Goal: Transaction & Acquisition: Purchase product/service

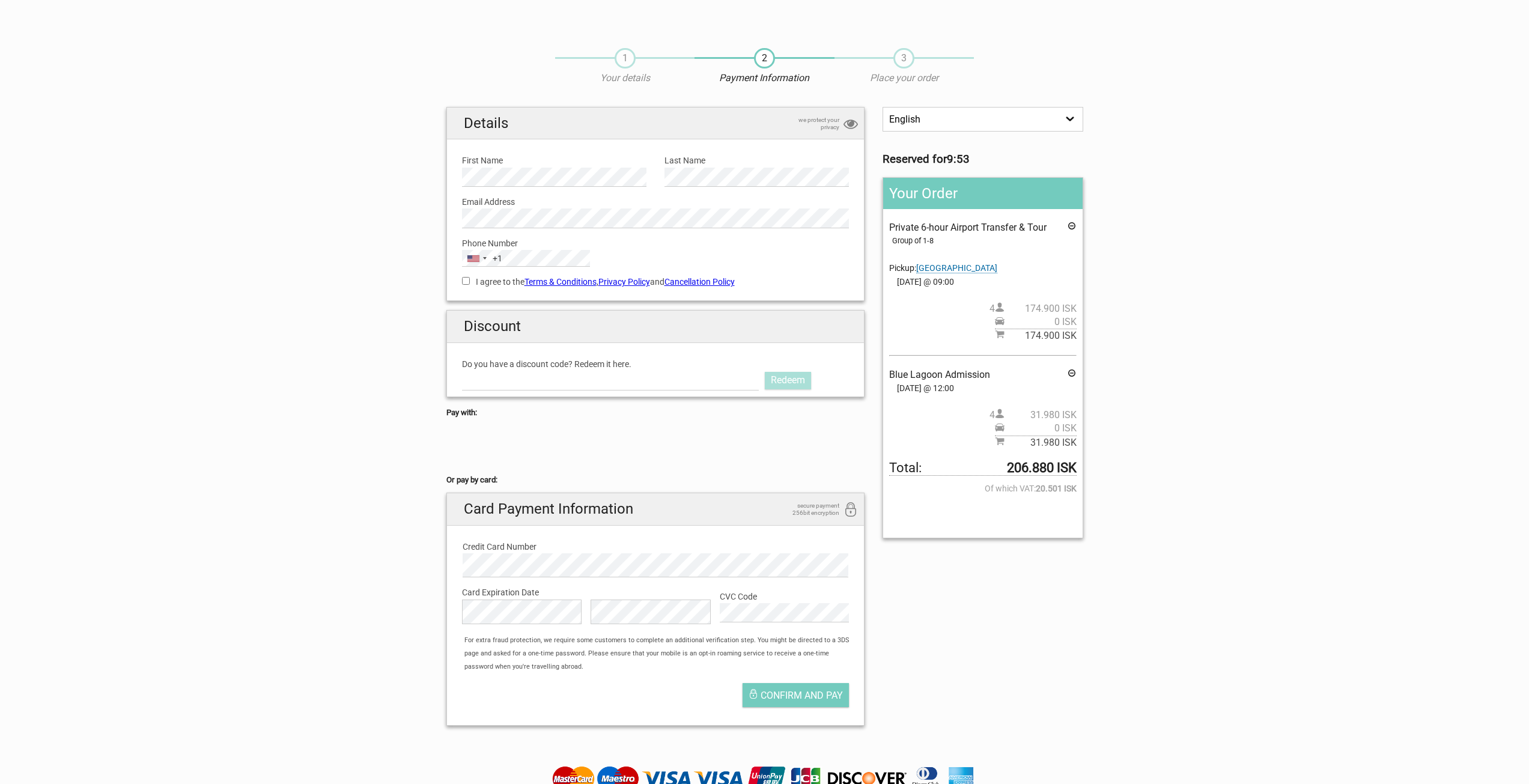
drag, startPoint x: 1002, startPoint y: 469, endPoint x: 1074, endPoint y: 469, distance: 72.0
click at [1074, 469] on span "Total: 206.880 ISK" at bounding box center [983, 468] width 187 height 14
copy span "206.880 ISK"
click at [1244, 423] on section "1 Your details 2 Payment Information 3 Place your order English Español Deutsch…" at bounding box center [764, 385] width 1529 height 699
